Goal: Task Accomplishment & Management: Use online tool/utility

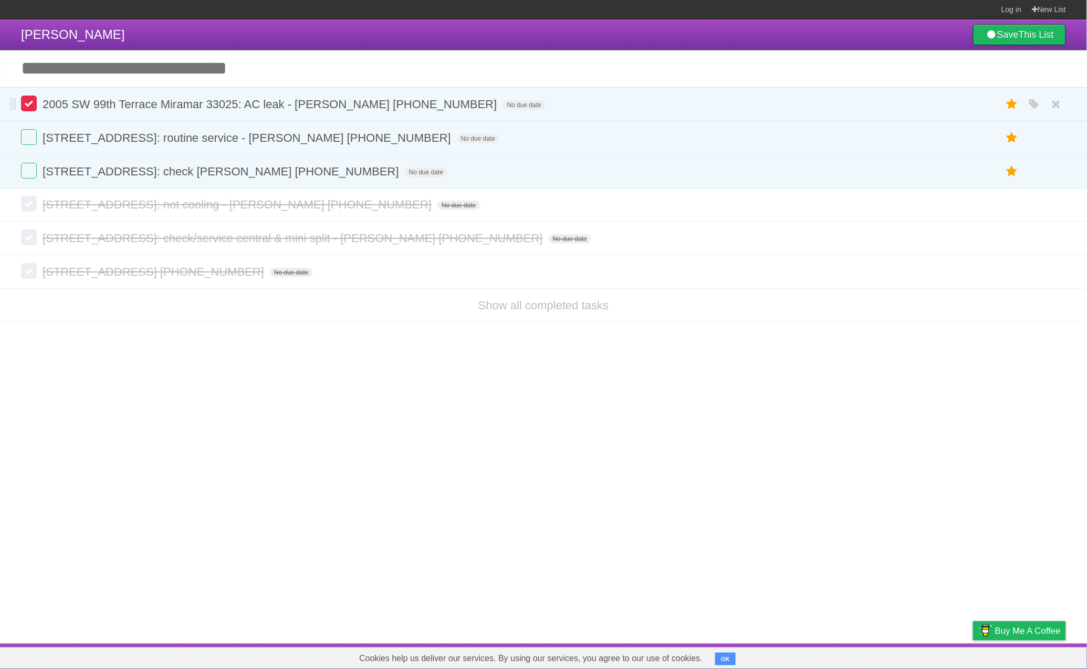
drag, startPoint x: 26, startPoint y: 108, endPoint x: 32, endPoint y: 110, distance: 5.5
click at [26, 108] on label at bounding box center [29, 104] width 16 height 16
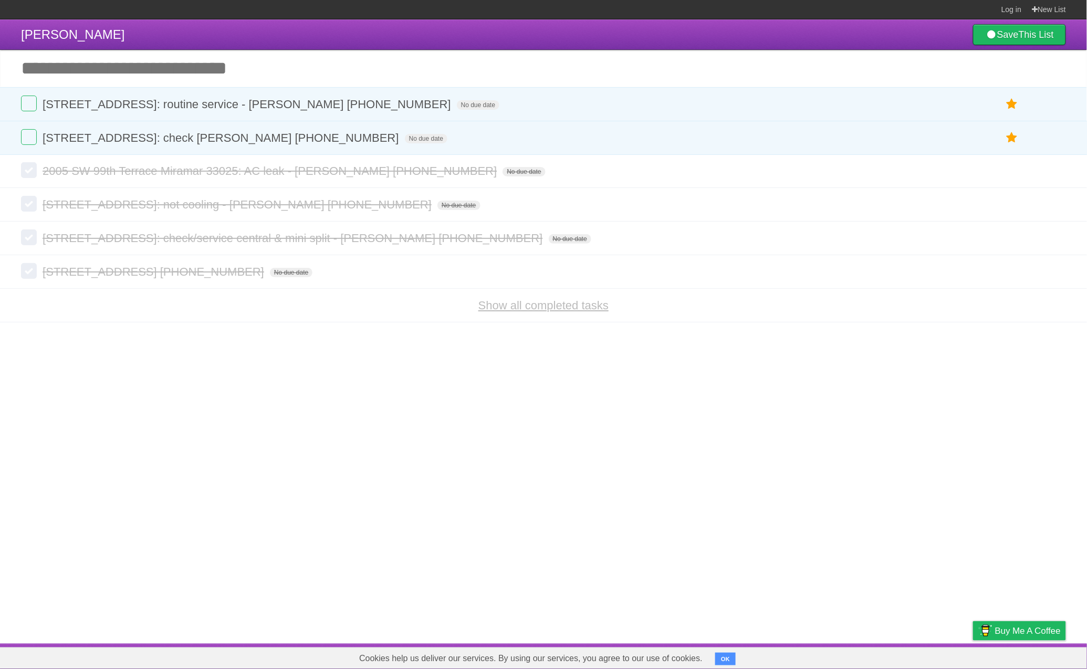
click at [513, 312] on link "Show all completed tasks" at bounding box center [543, 305] width 130 height 13
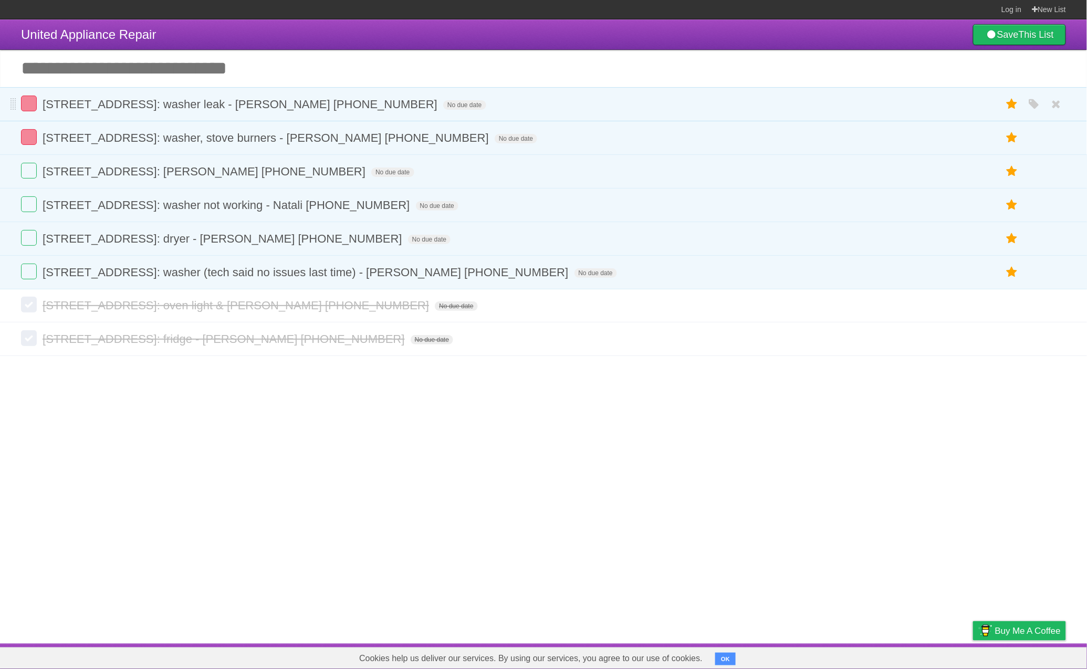
drag, startPoint x: 30, startPoint y: 103, endPoint x: 48, endPoint y: 118, distance: 23.9
click at [30, 103] on label at bounding box center [29, 104] width 16 height 16
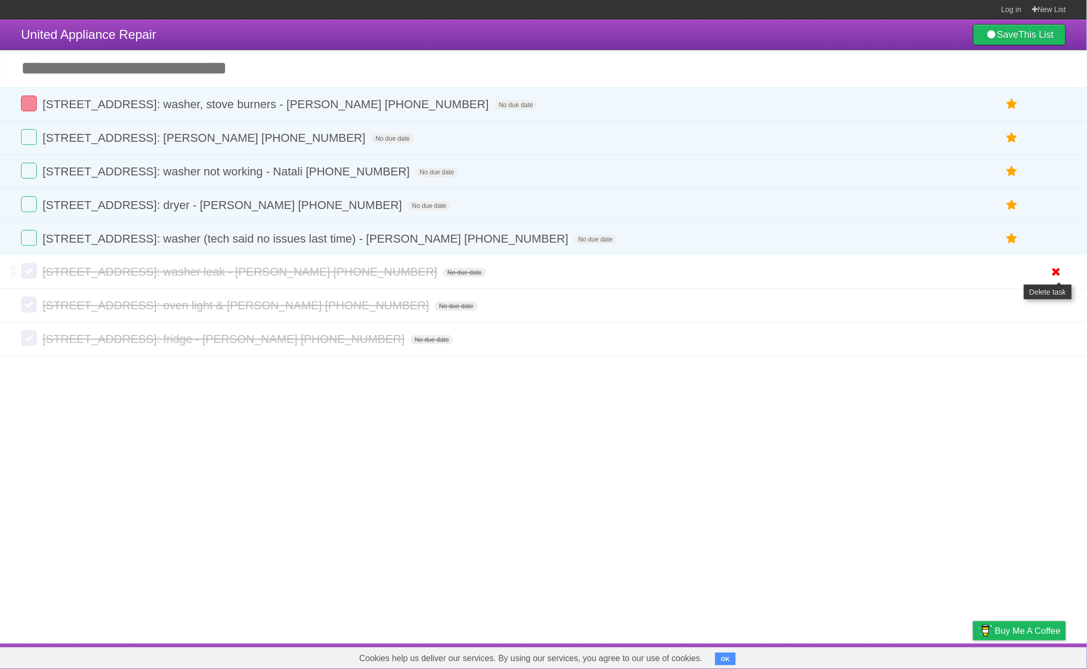
drag, startPoint x: 1057, startPoint y: 276, endPoint x: 1046, endPoint y: 276, distance: 10.5
click at [1055, 276] on icon at bounding box center [1056, 271] width 15 height 17
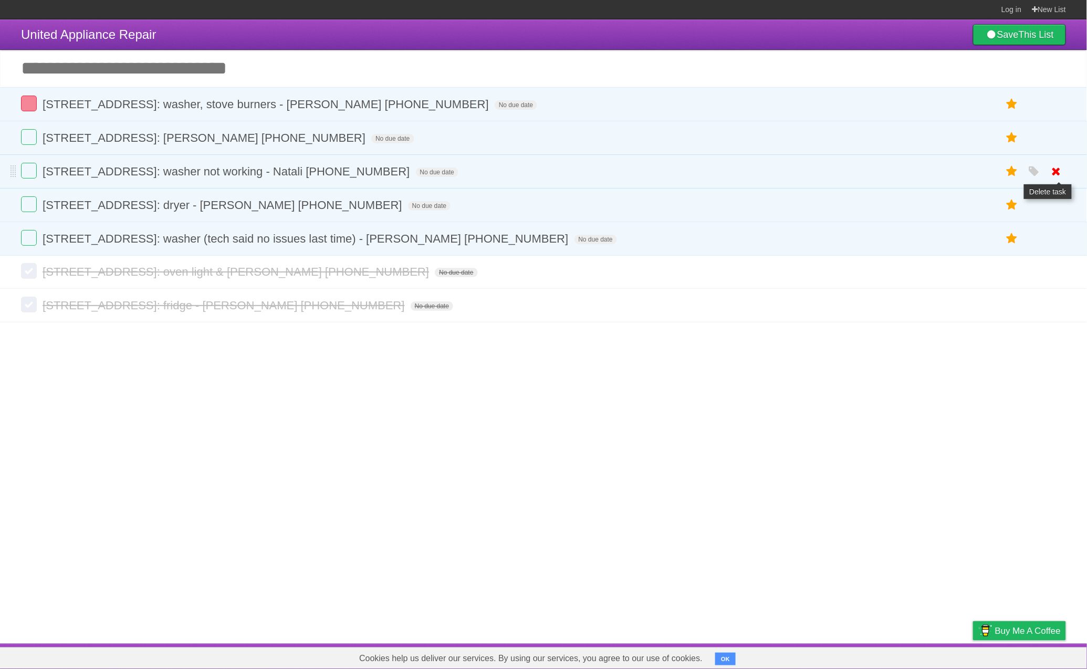
click at [1062, 171] on icon at bounding box center [1056, 171] width 15 height 17
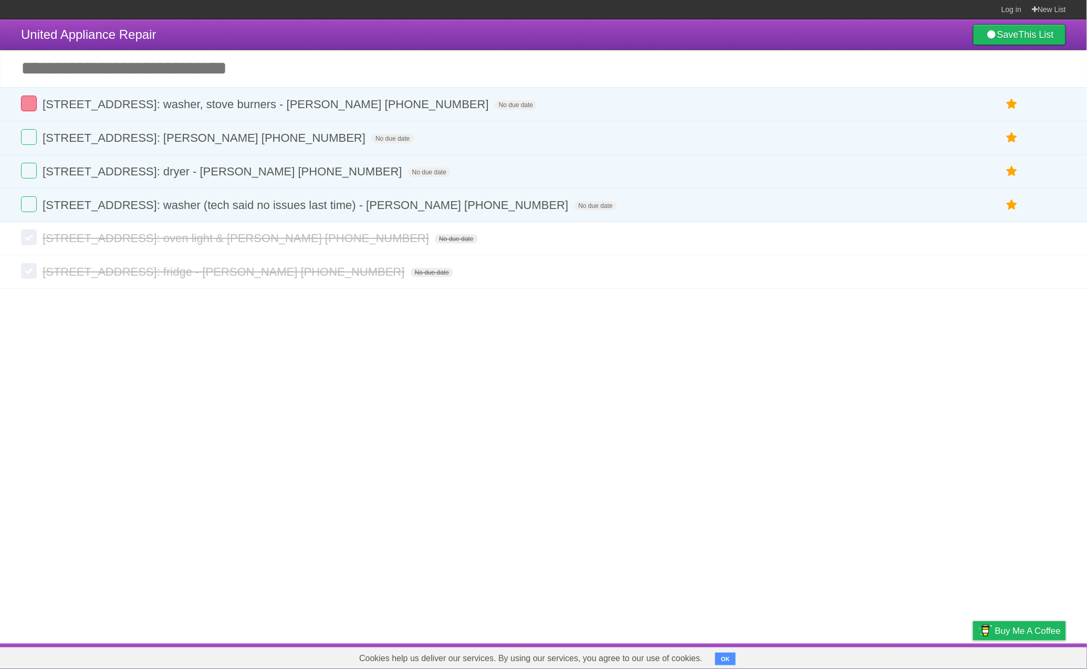
click at [505, 368] on article "United Appliance Repair Save This List Add another task ********* [STREET_ADDRE…" at bounding box center [543, 331] width 1087 height 624
